Goal: Task Accomplishment & Management: Manage account settings

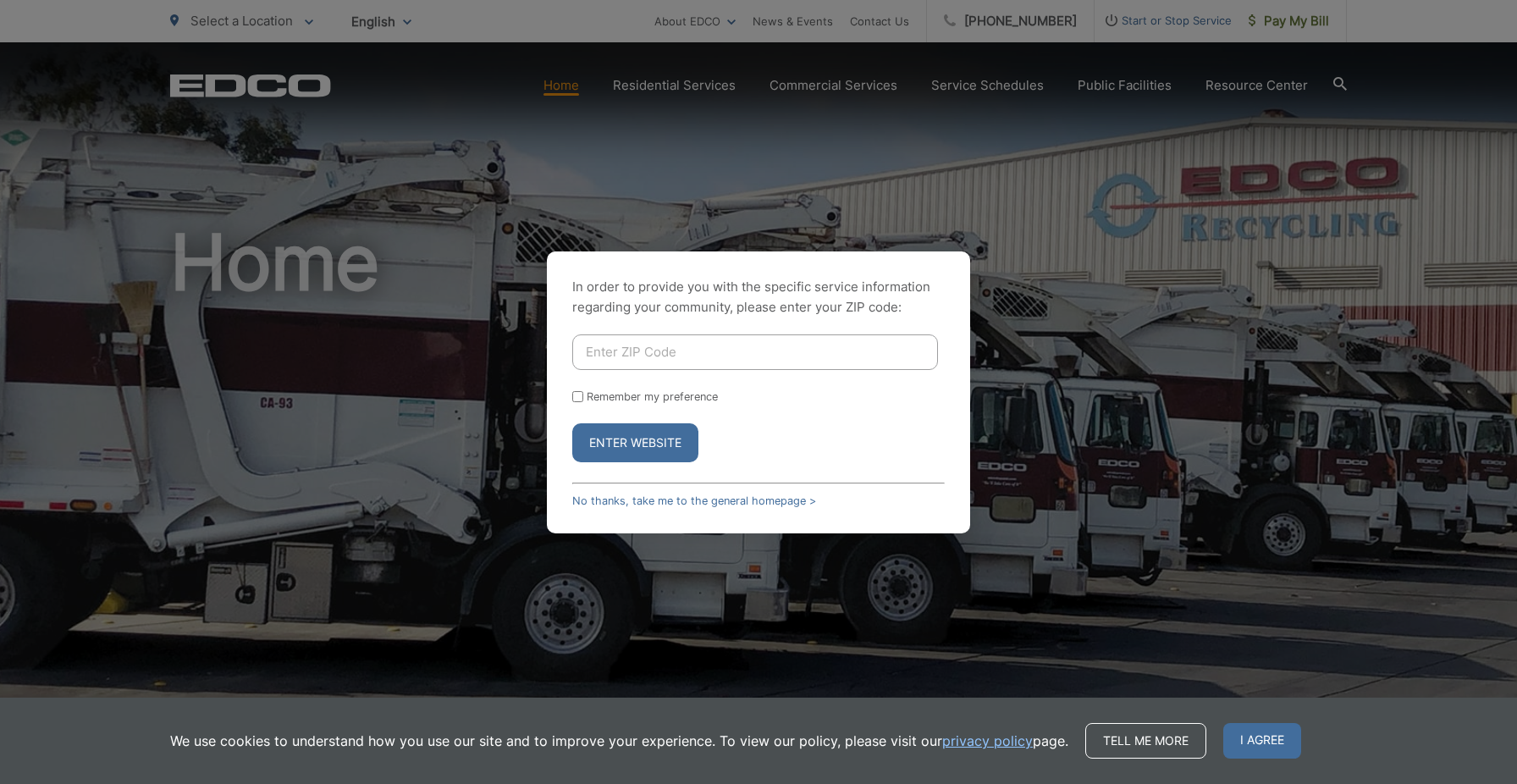
click at [668, 344] on input "Enter ZIP Code" at bounding box center [755, 351] width 365 height 35
type input "92069"
click at [572, 423] on button "Enter Website" at bounding box center [635, 442] width 126 height 39
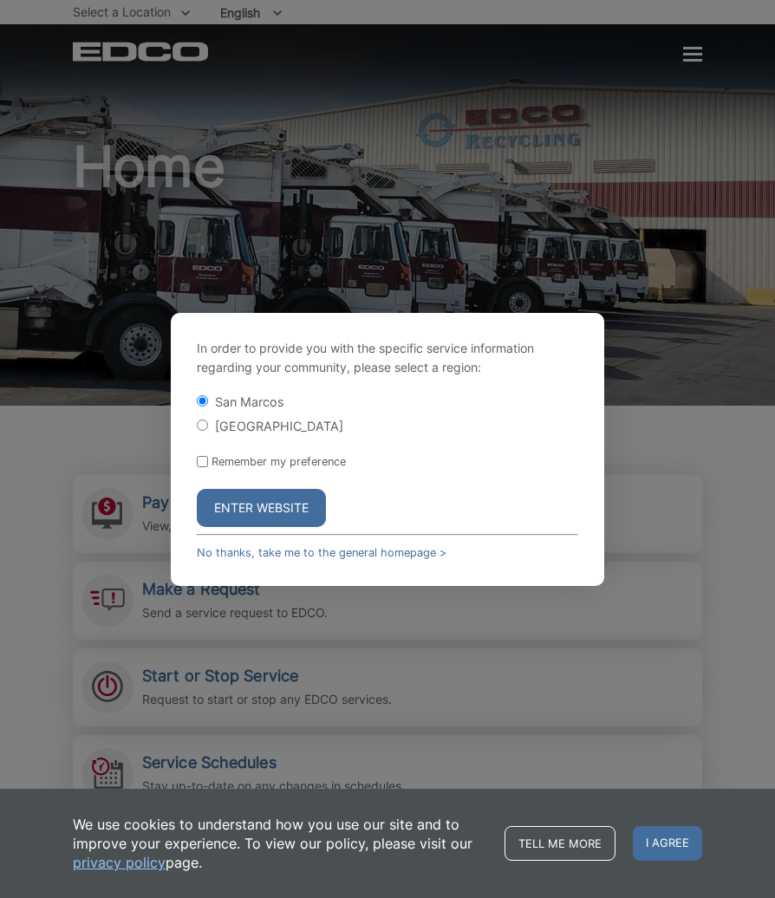
click at [283, 502] on button "Enter Website" at bounding box center [261, 508] width 129 height 38
drag, startPoint x: 666, startPoint y: 1, endPoint x: 286, endPoint y: 510, distance: 634.8
click at [283, 504] on button "Enter Website" at bounding box center [261, 508] width 129 height 38
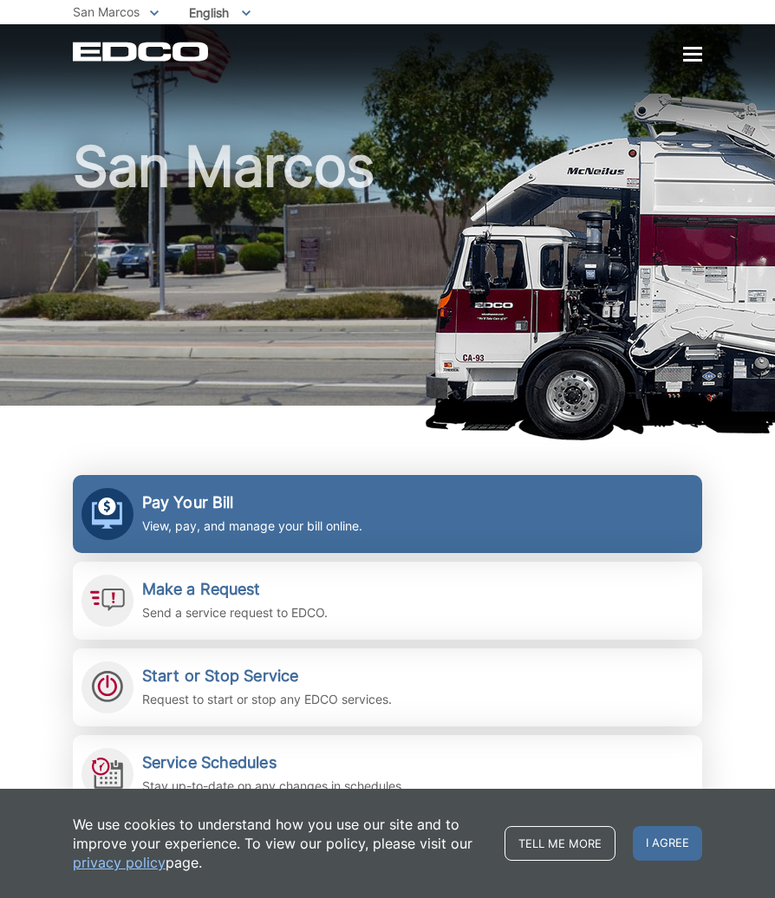
click at [217, 526] on p "View, pay, and manage your bill online." at bounding box center [252, 526] width 220 height 19
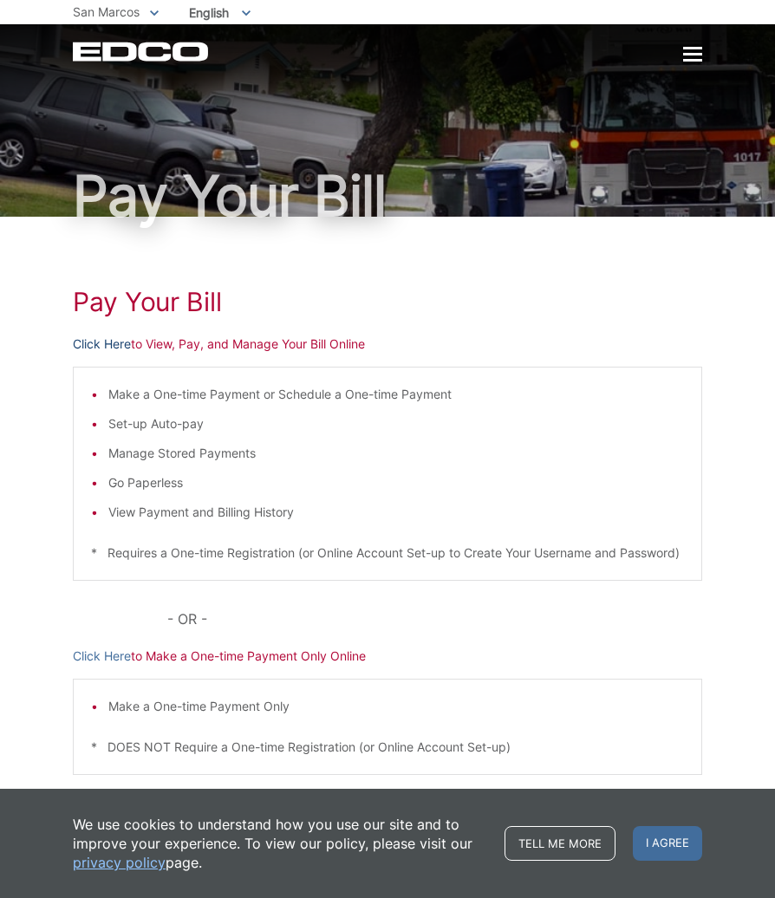
click at [98, 348] on link "Click Here" at bounding box center [102, 344] width 58 height 19
